Goal: Information Seeking & Learning: Learn about a topic

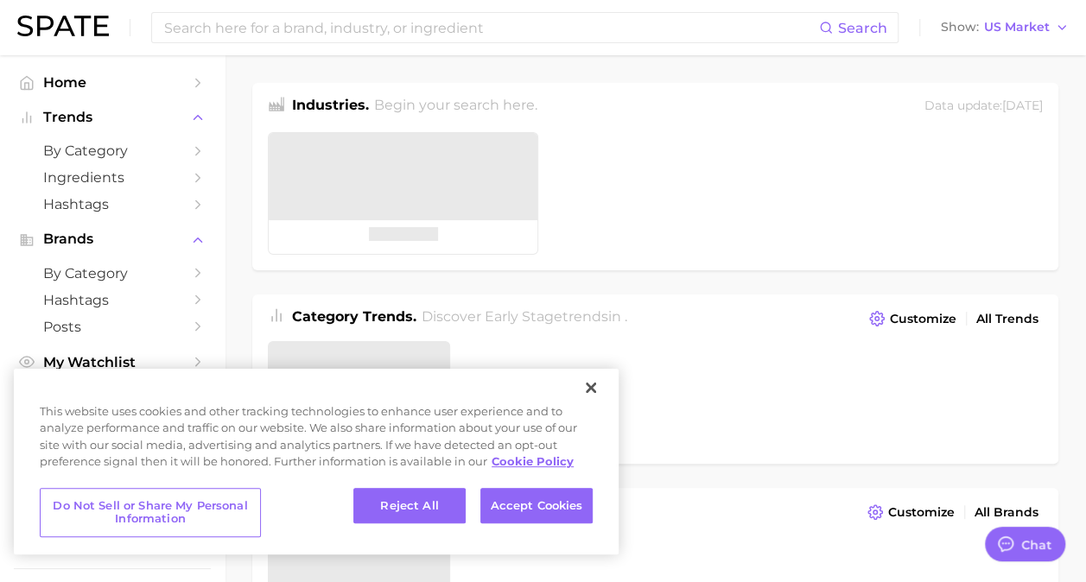
type textarea "x"
click at [595, 379] on button "Close" at bounding box center [591, 388] width 38 height 38
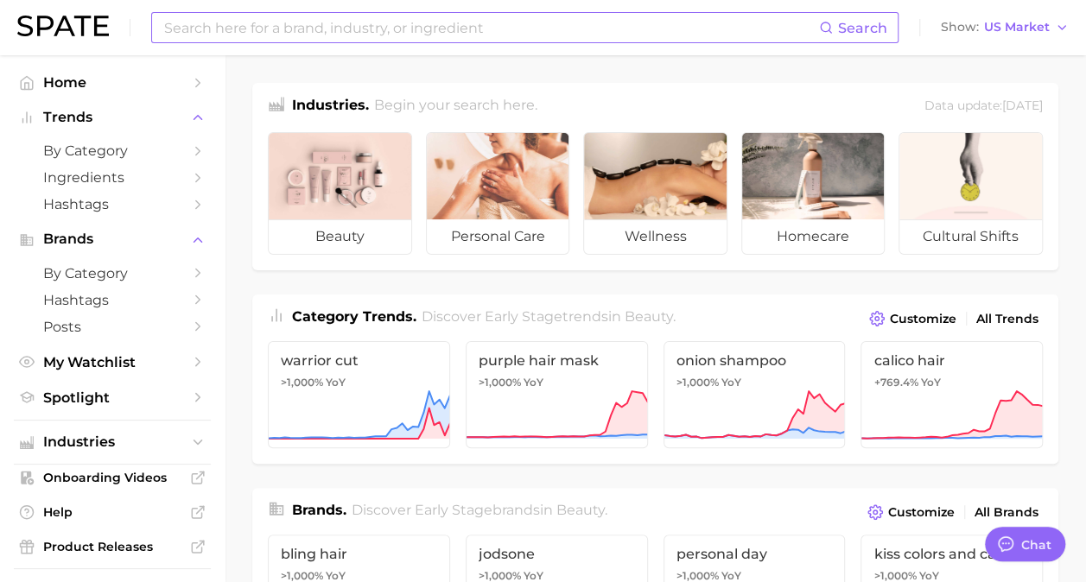
scroll to position [345, 0]
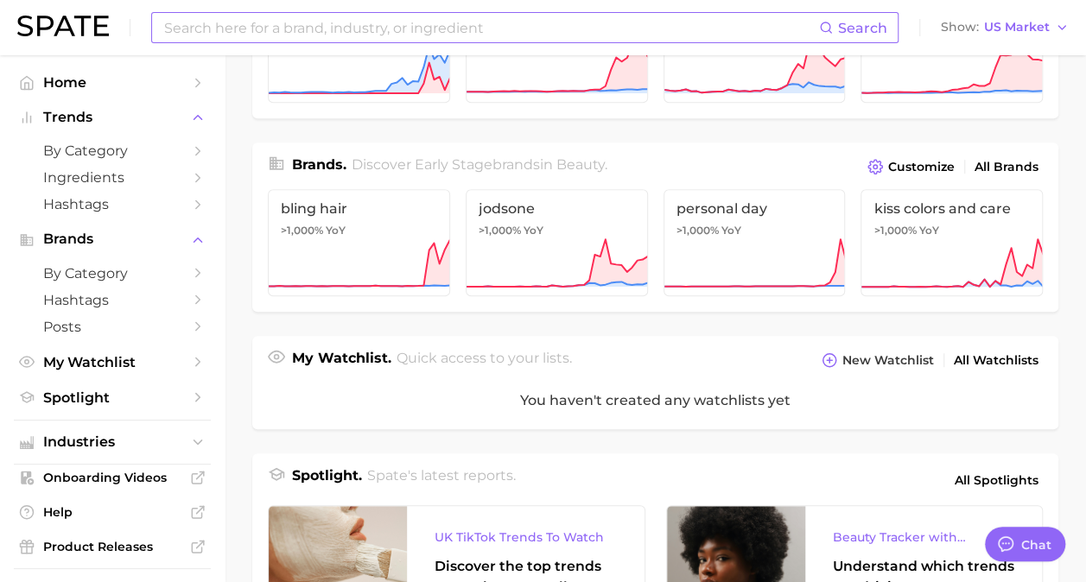
click at [354, 27] on input at bounding box center [490, 27] width 656 height 29
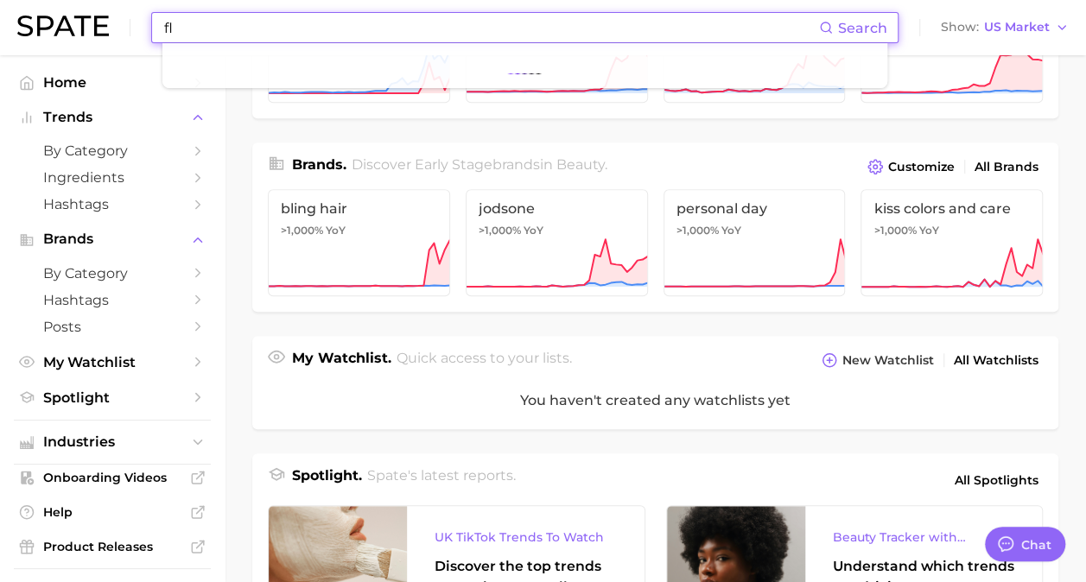
type input "f"
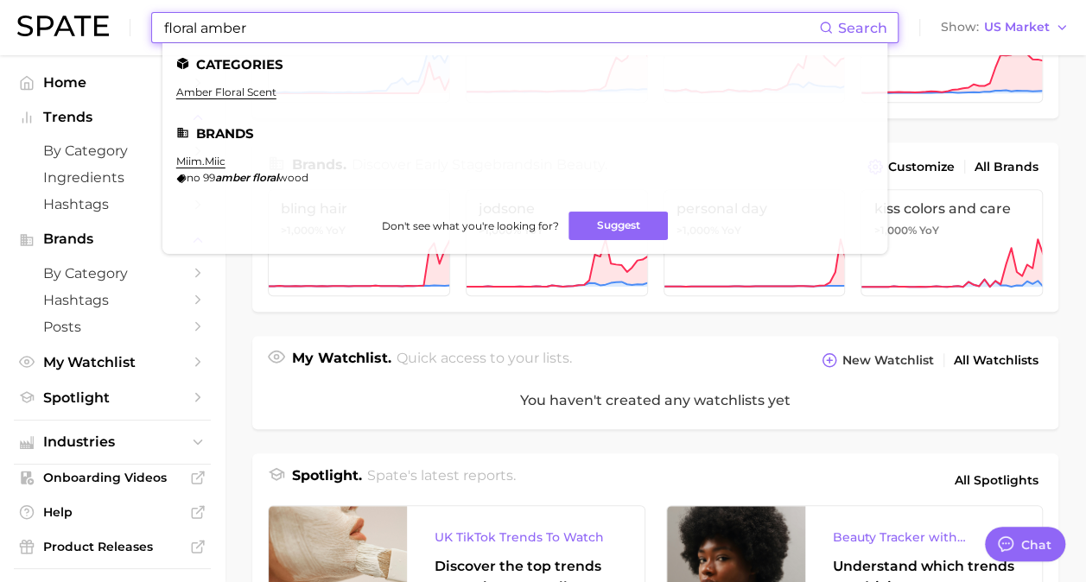
type input "floral amber"
click at [266, 32] on input "floral amber" at bounding box center [490, 27] width 656 height 29
click at [225, 92] on link "amber floral scent" at bounding box center [226, 92] width 100 height 13
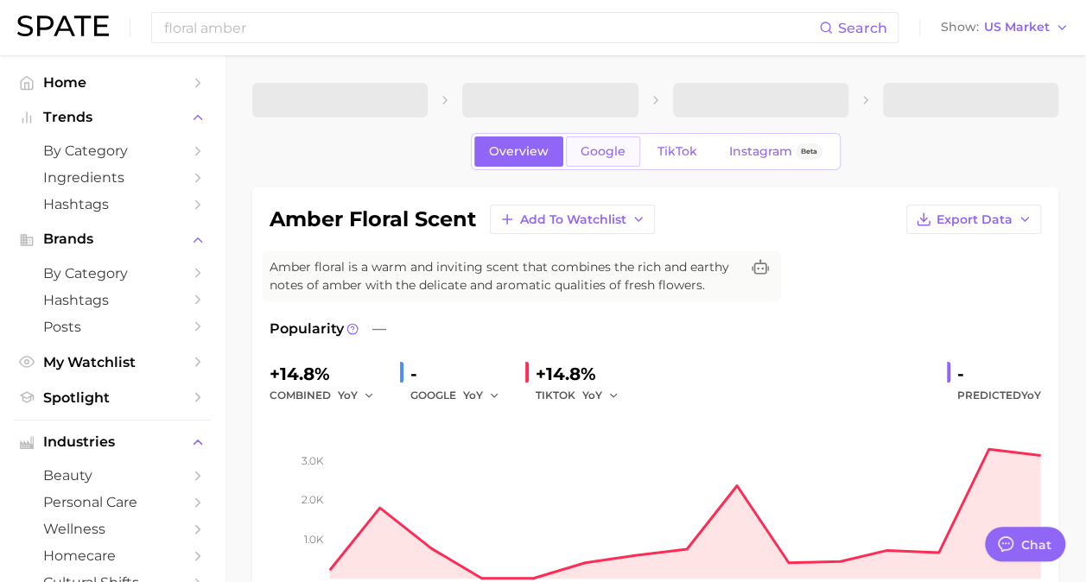
type textarea "x"
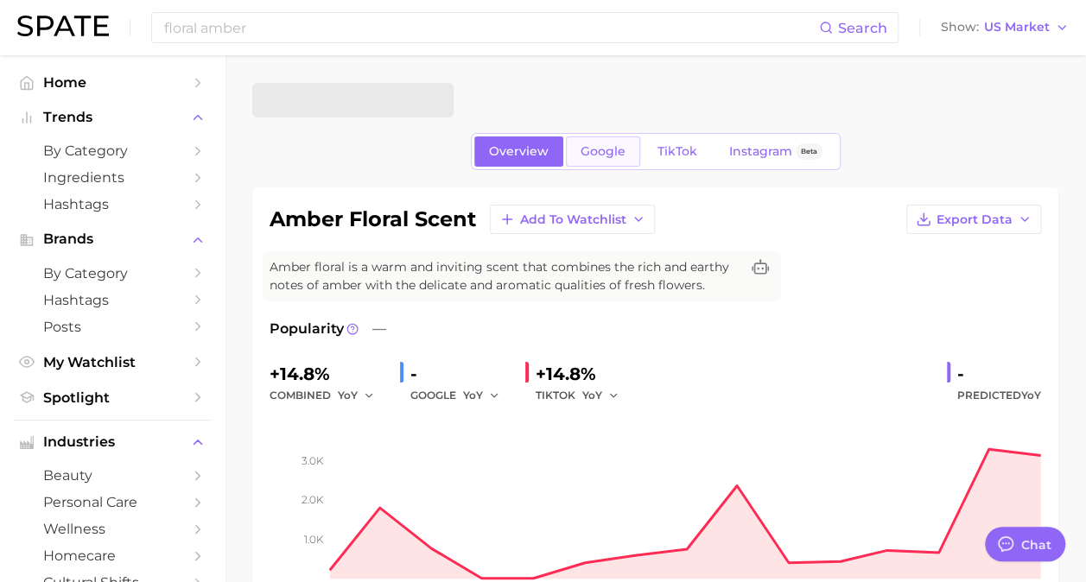
click at [598, 161] on link "Google" at bounding box center [603, 151] width 74 height 30
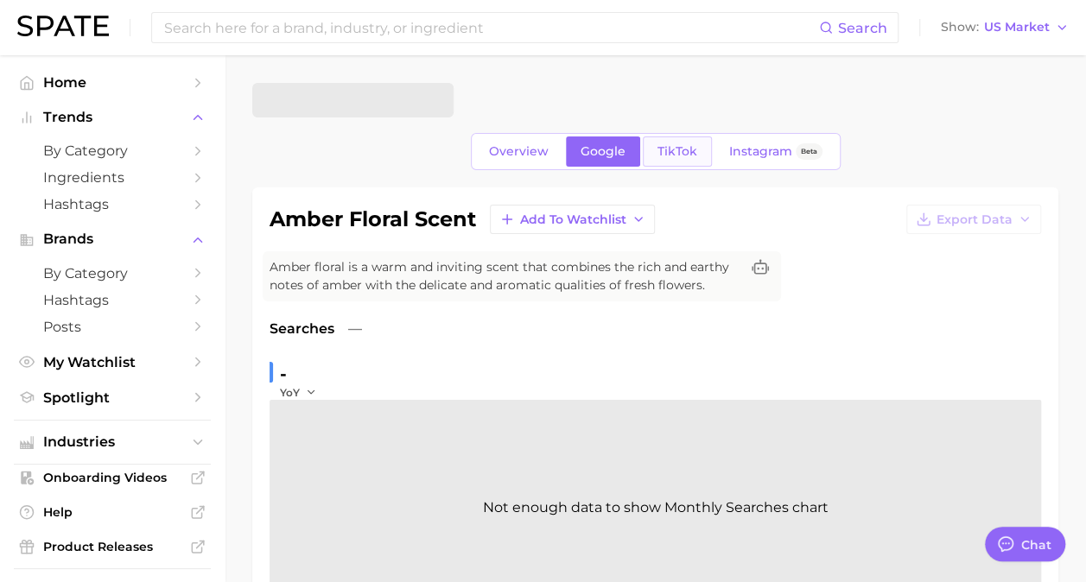
click at [680, 161] on link "TikTok" at bounding box center [677, 151] width 69 height 30
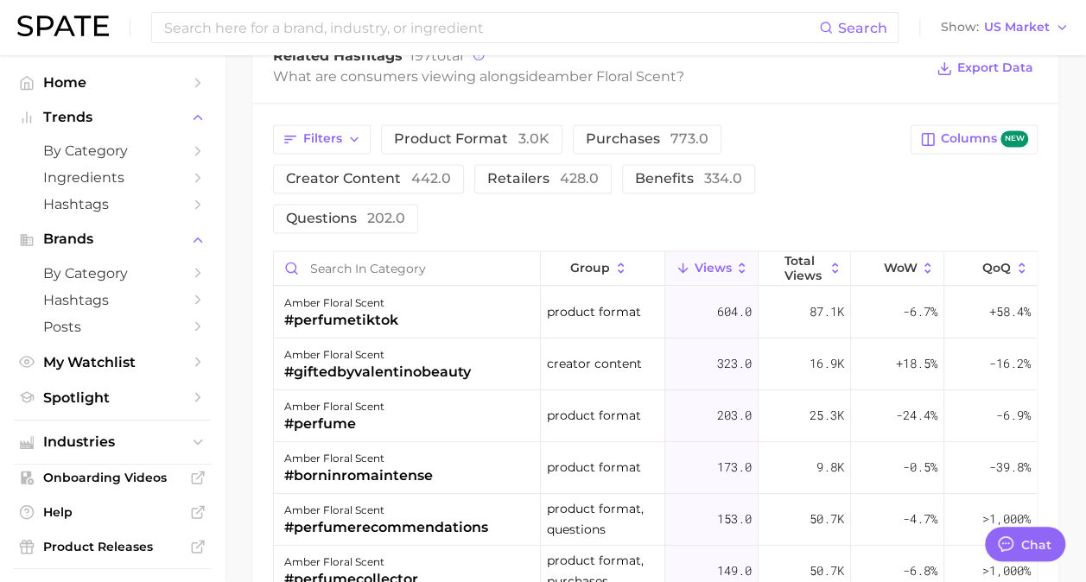
scroll to position [1468, 0]
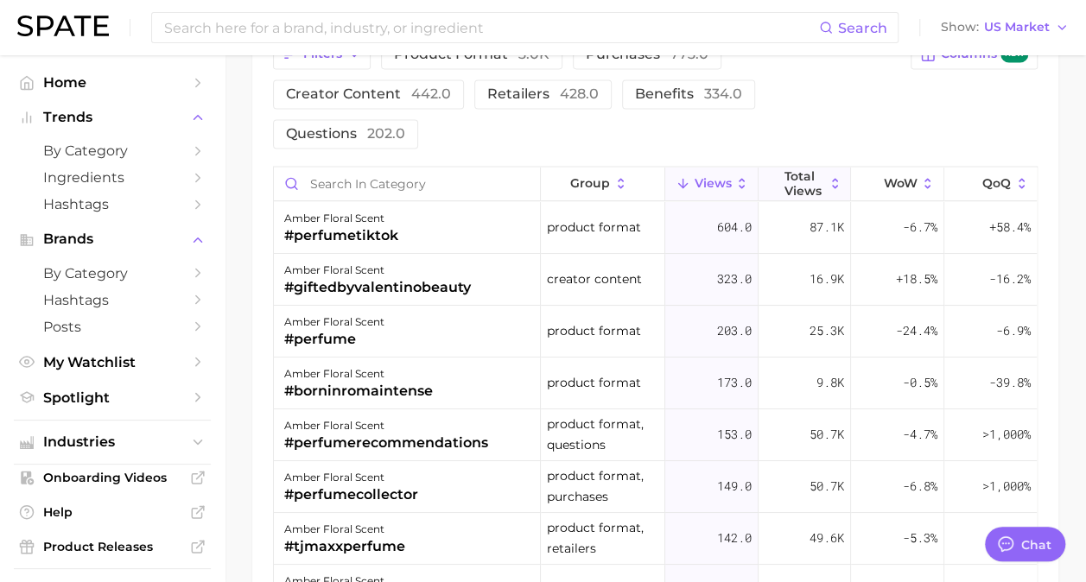
click at [804, 175] on span "Total Views" at bounding box center [804, 182] width 40 height 28
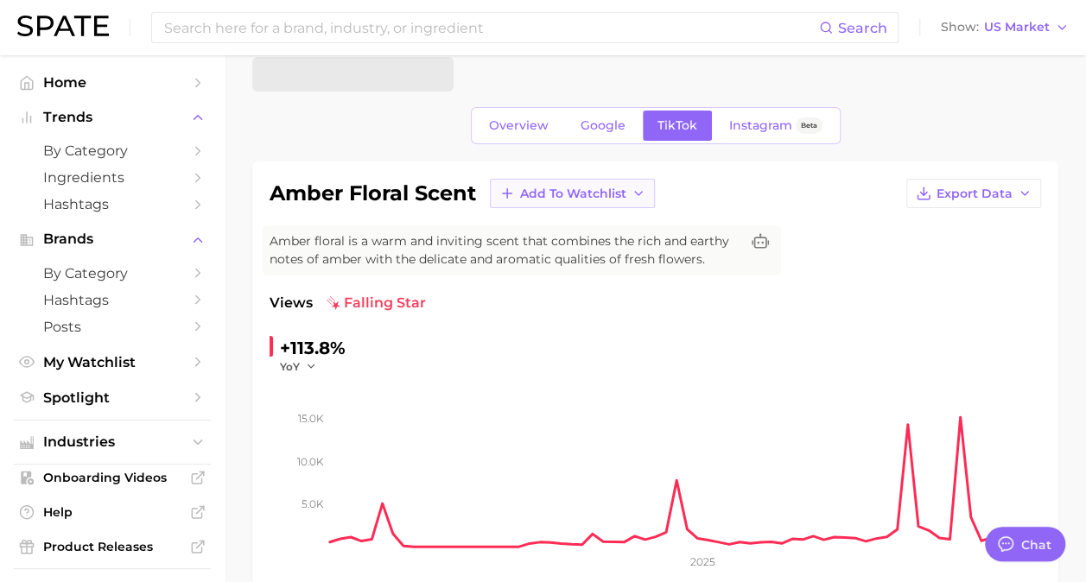
scroll to position [0, 0]
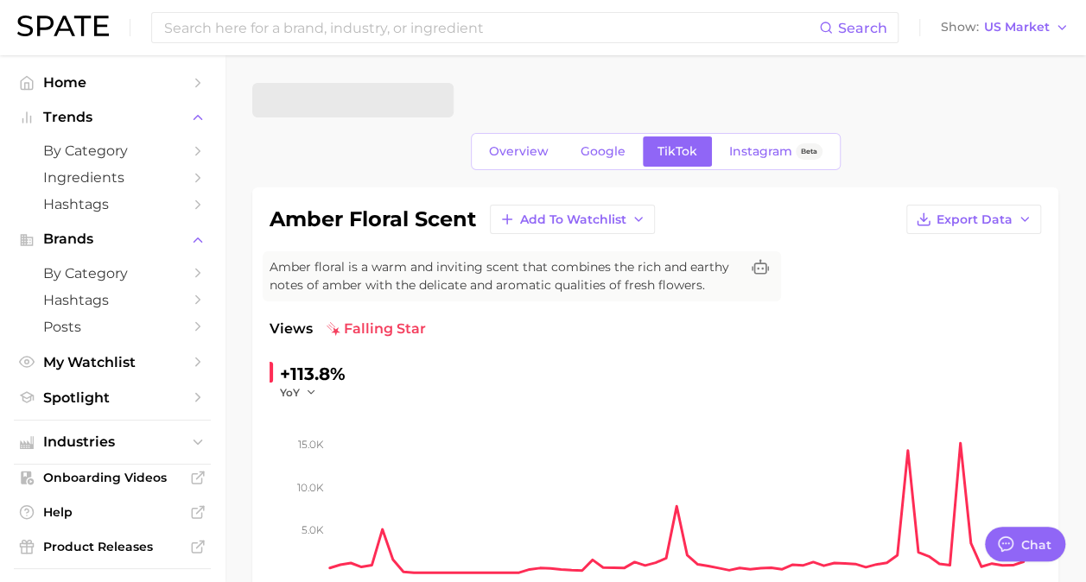
click at [618, 156] on span "Google" at bounding box center [602, 151] width 45 height 15
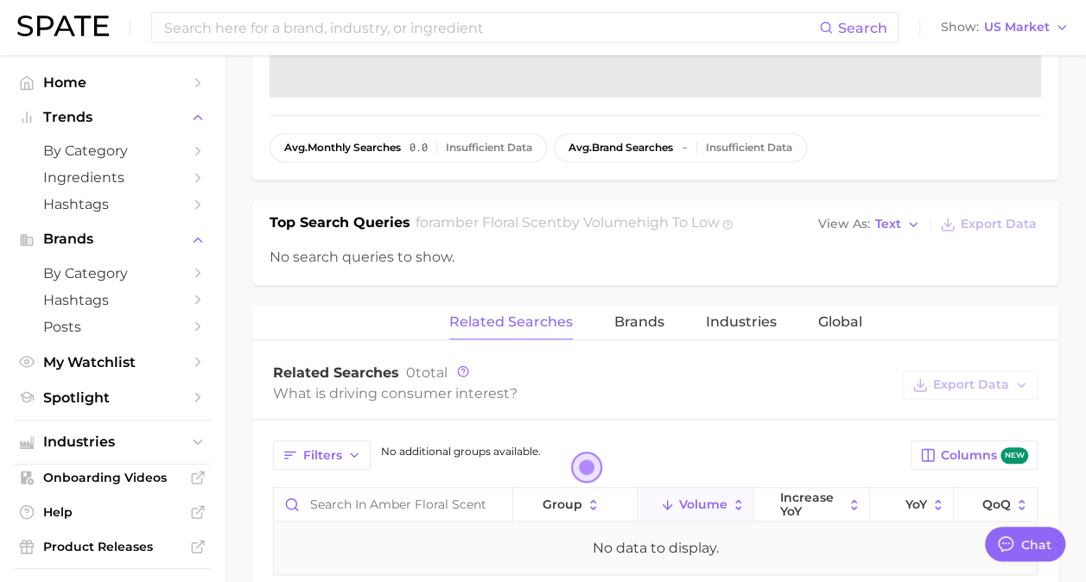
scroll to position [797, 0]
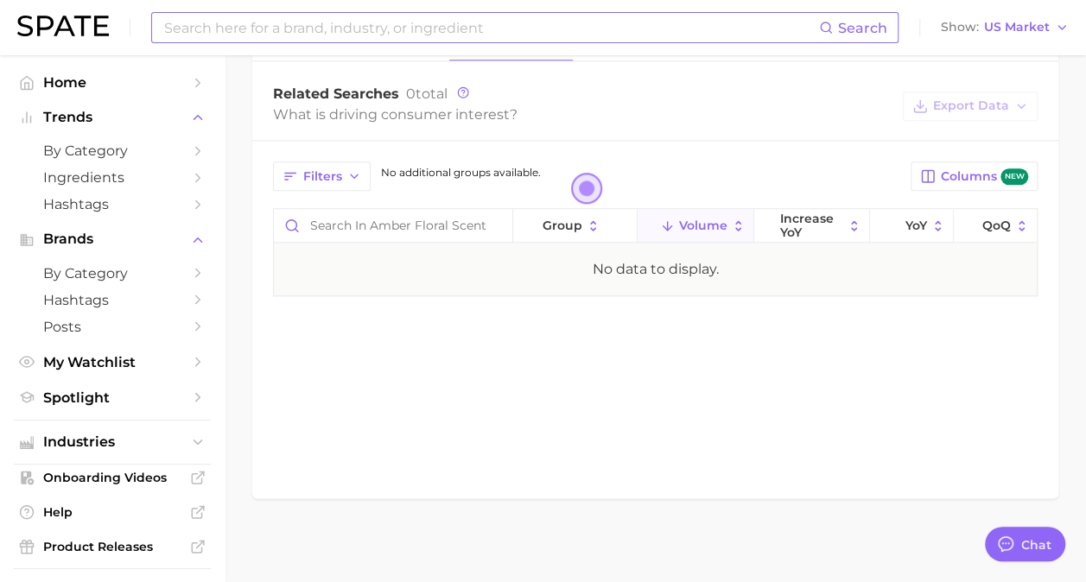
click at [438, 35] on input at bounding box center [490, 27] width 656 height 29
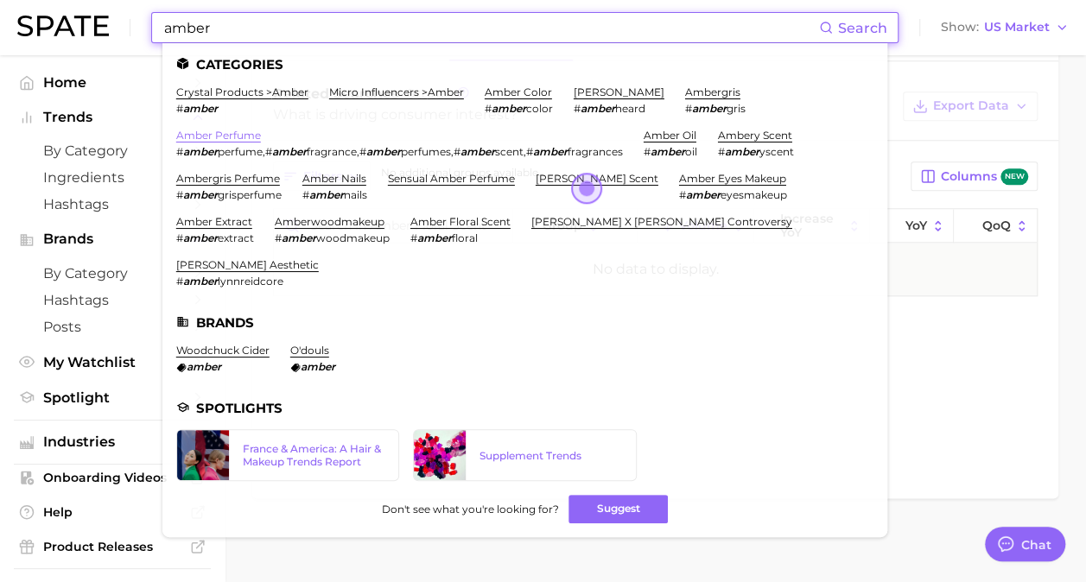
type input "amber"
click at [235, 132] on link "amber perfume" at bounding box center [218, 135] width 85 height 13
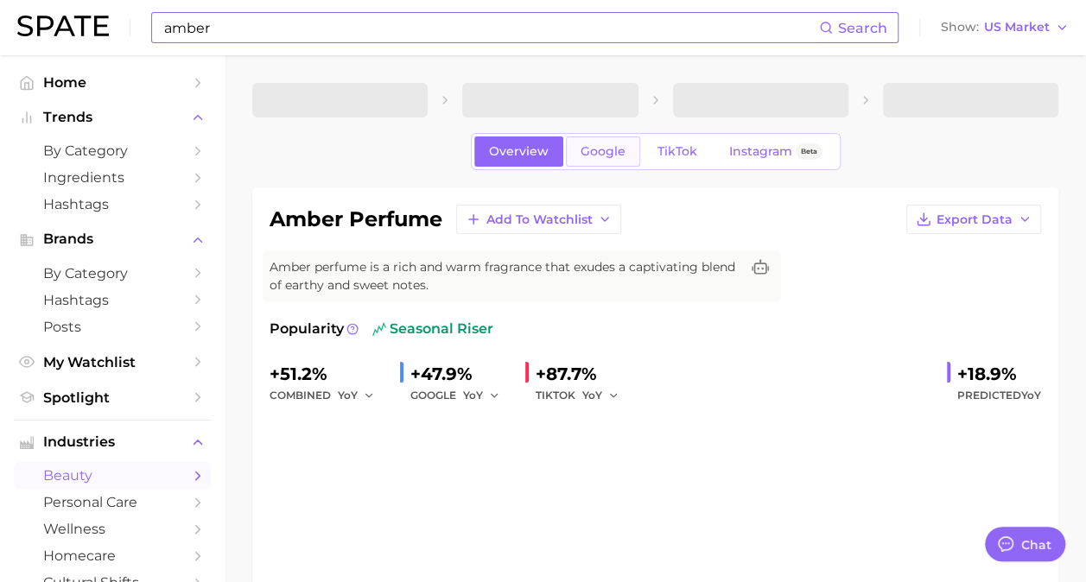
click at [622, 149] on span "Google" at bounding box center [602, 151] width 45 height 15
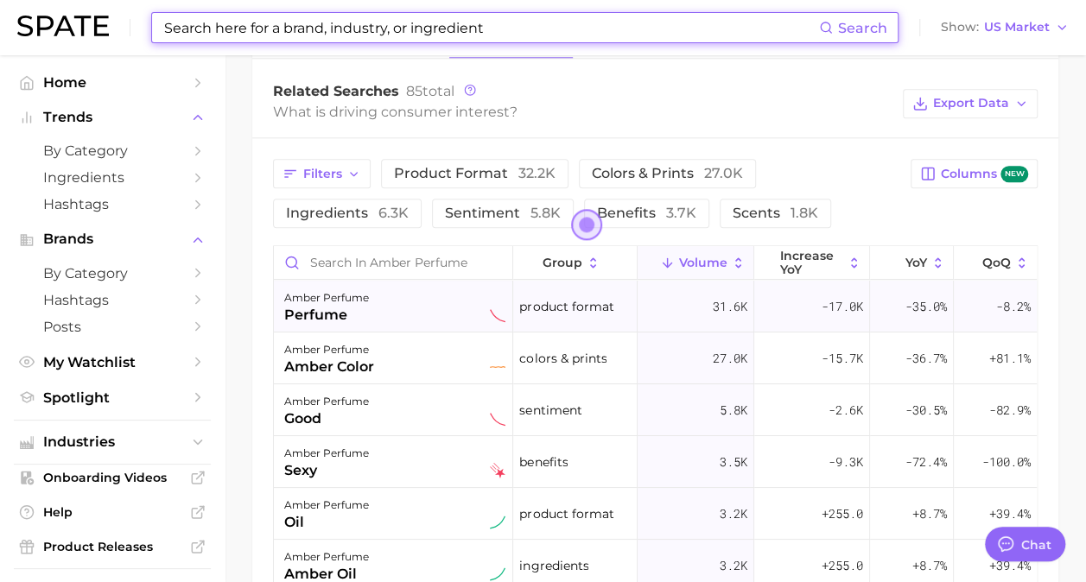
scroll to position [1036, 0]
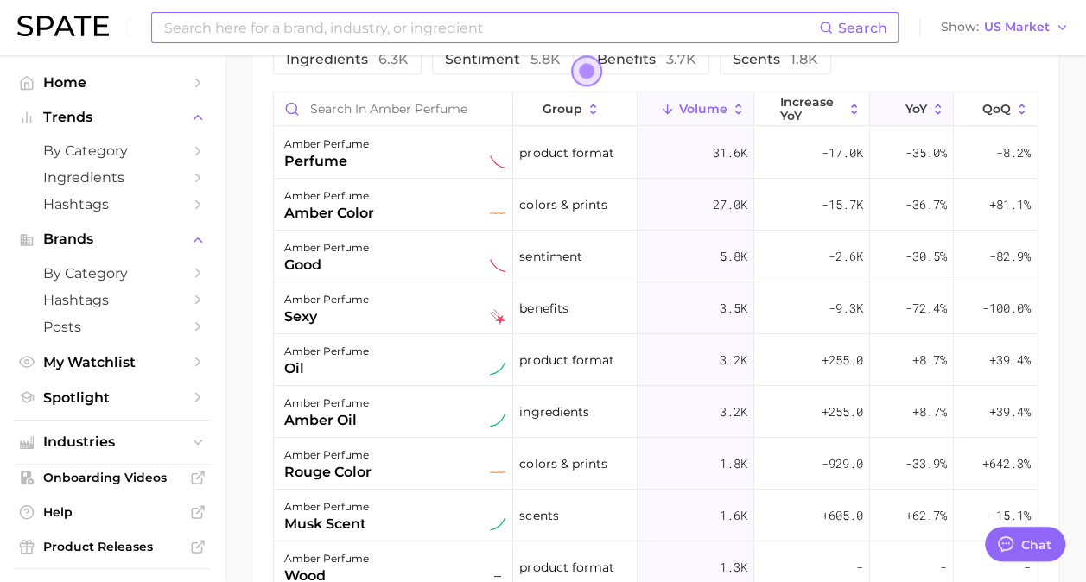
click at [905, 107] on span "YoY" at bounding box center [916, 109] width 22 height 14
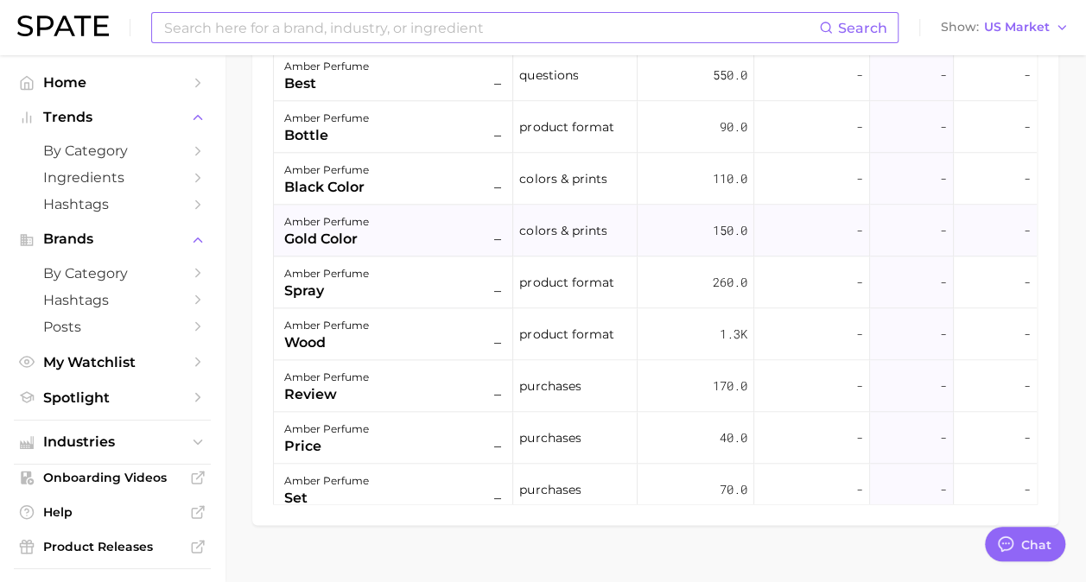
scroll to position [864, 0]
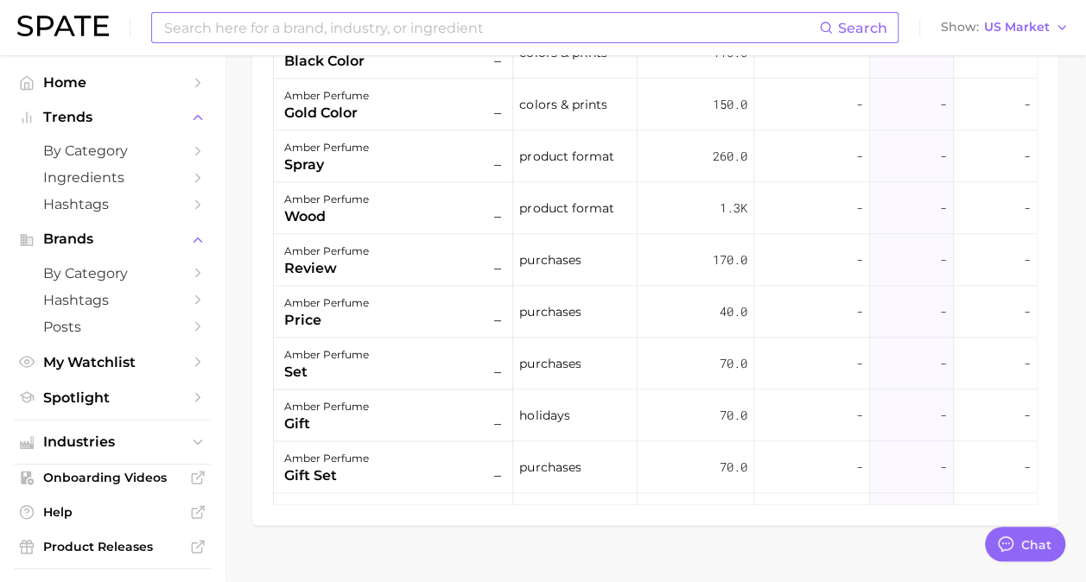
click at [345, 39] on input at bounding box center [490, 27] width 656 height 29
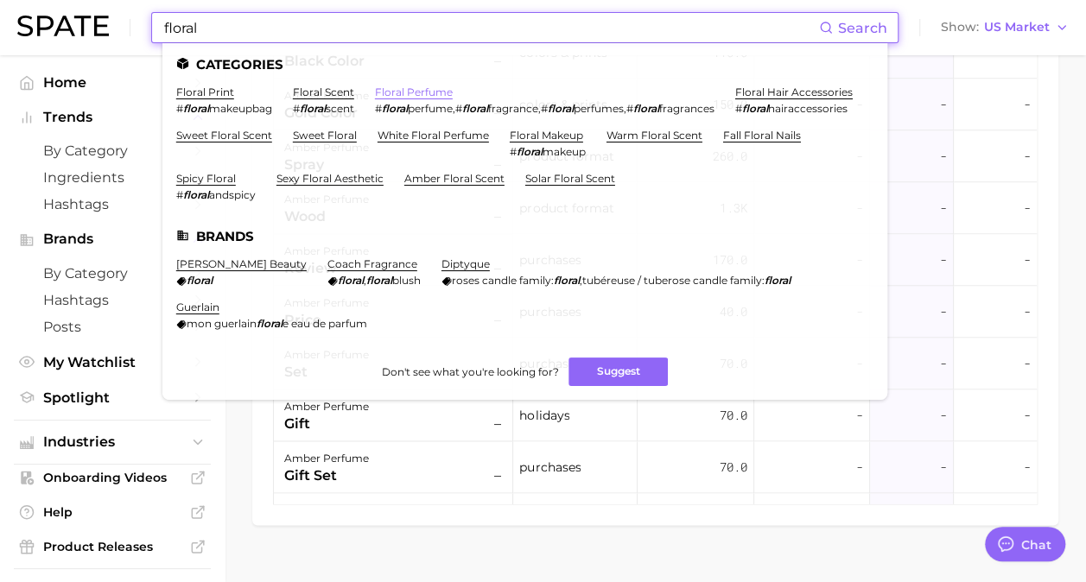
type input "floral"
click at [394, 90] on link "floral perfume" at bounding box center [414, 92] width 78 height 13
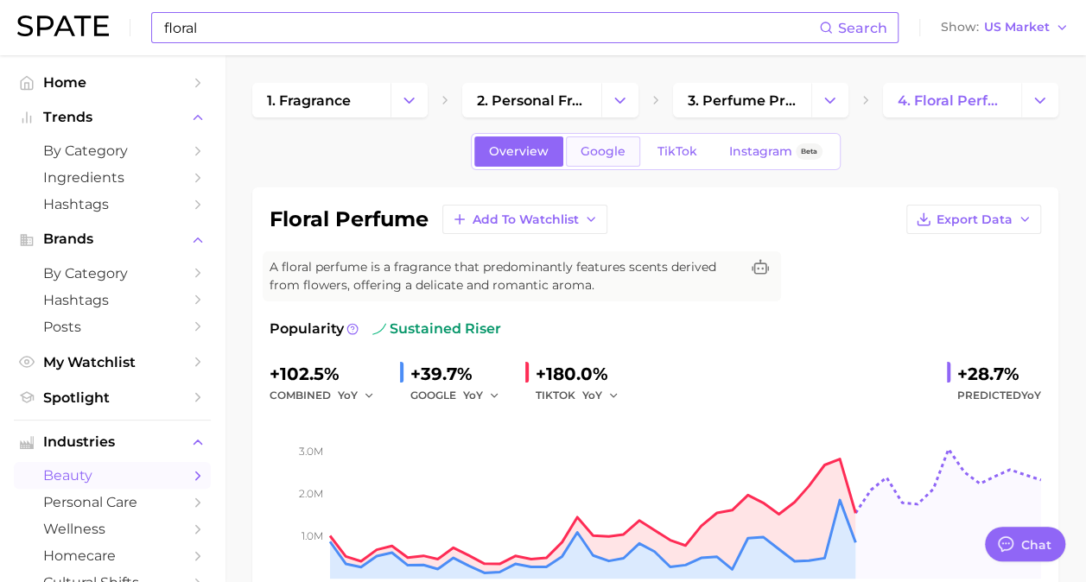
click at [601, 155] on span "Google" at bounding box center [602, 151] width 45 height 15
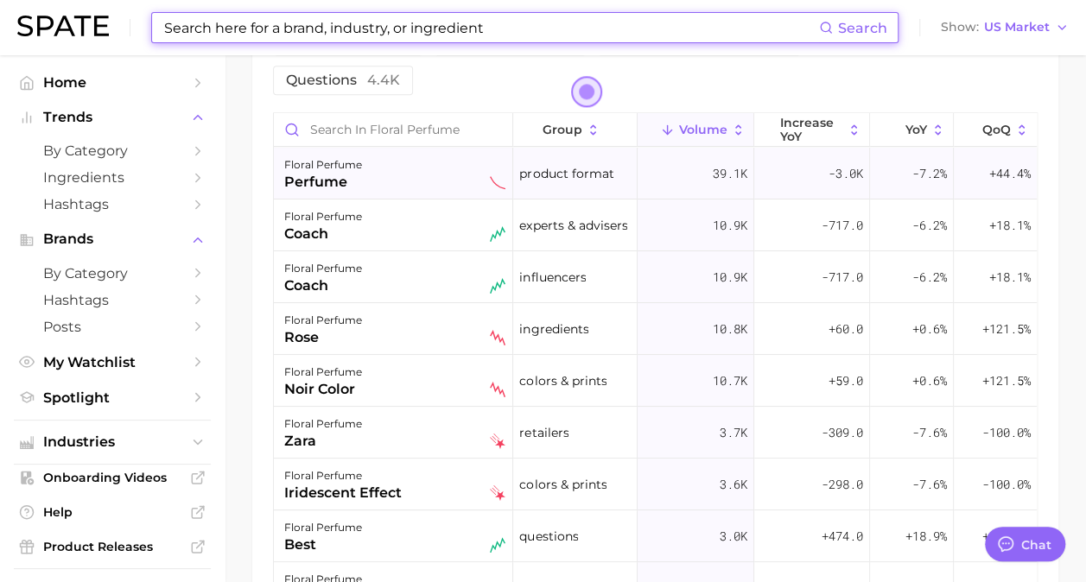
scroll to position [1053, 0]
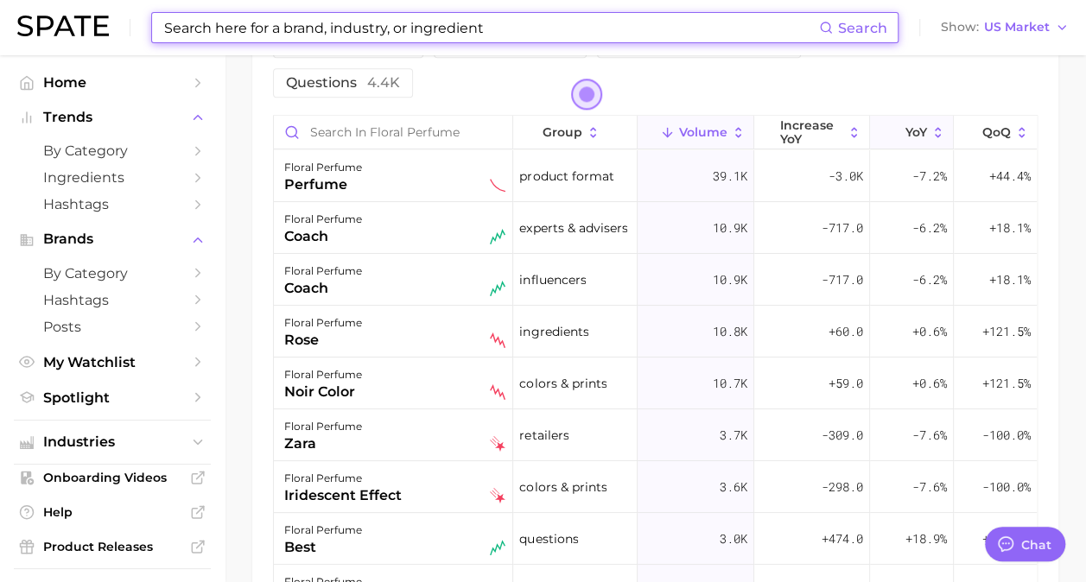
click at [917, 126] on span "YoY" at bounding box center [916, 132] width 22 height 14
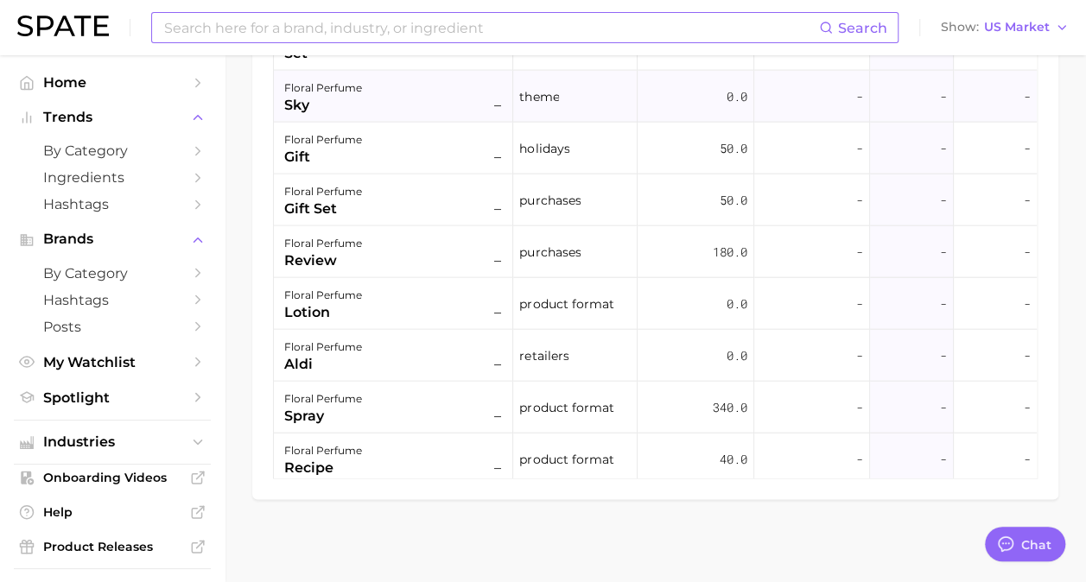
scroll to position [1987, 0]
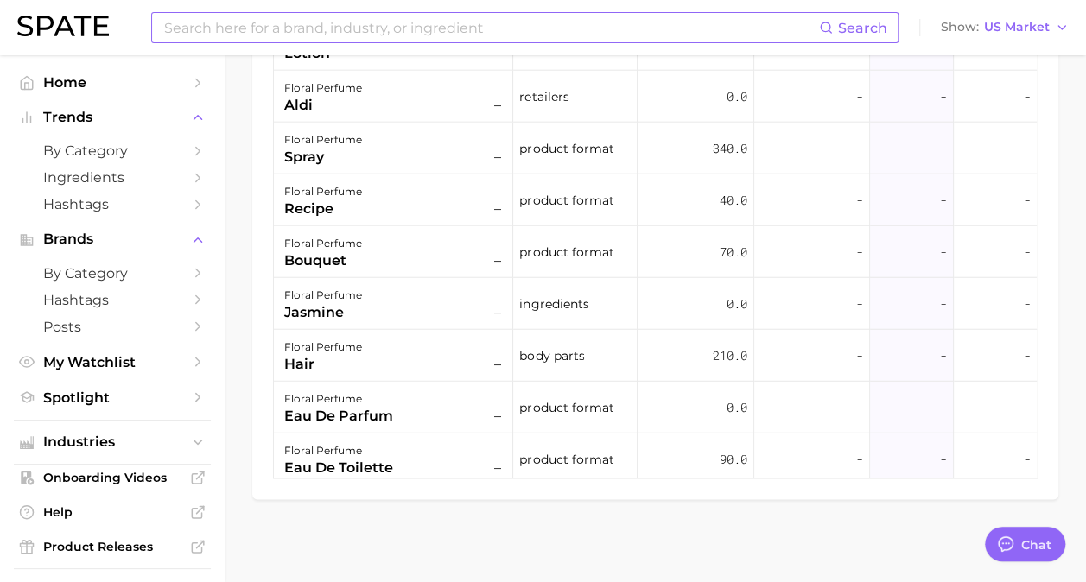
click at [271, 29] on input at bounding box center [490, 27] width 656 height 29
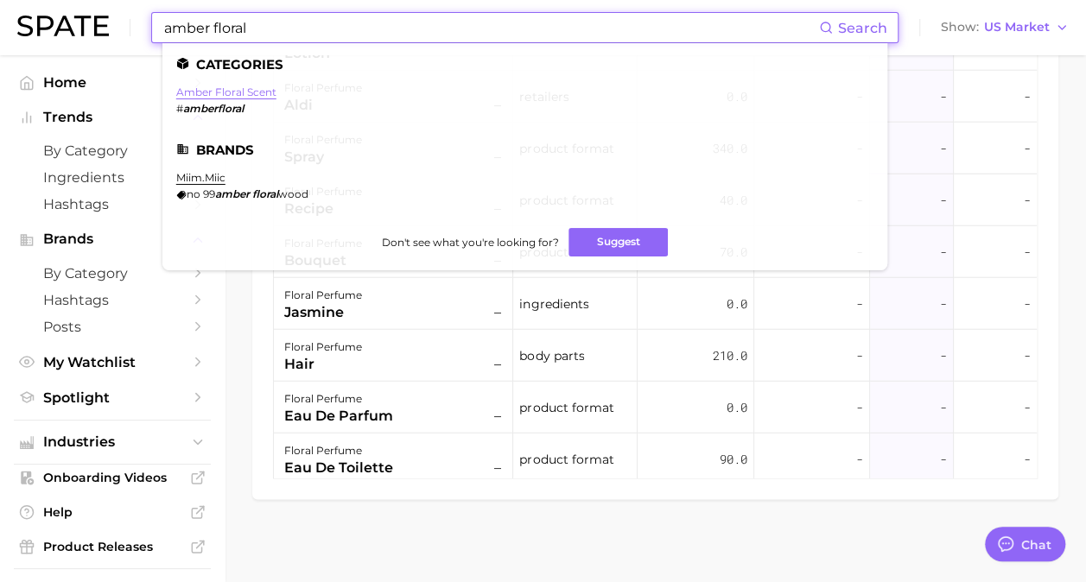
type input "amber floral"
click at [246, 88] on link "amber floral scent" at bounding box center [226, 92] width 100 height 13
